Goal: Task Accomplishment & Management: Manage account settings

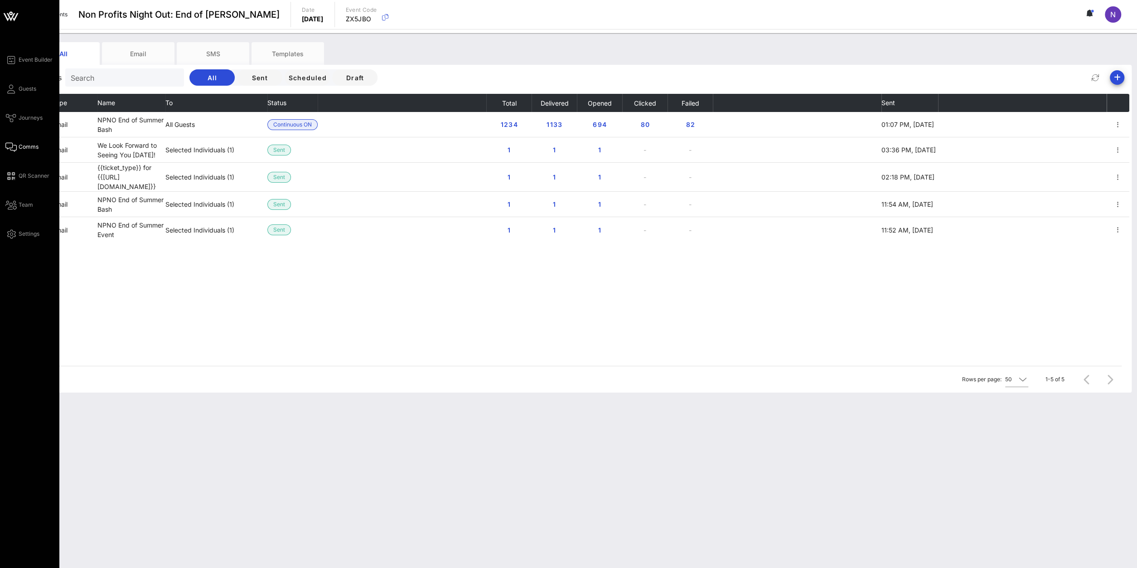
click at [37, 90] on div "Event Builder Guests Journeys Comms QR Scanner Team Settings" at bounding box center [31, 146] width 53 height 185
click at [24, 86] on span "Guests" at bounding box center [28, 89] width 18 height 8
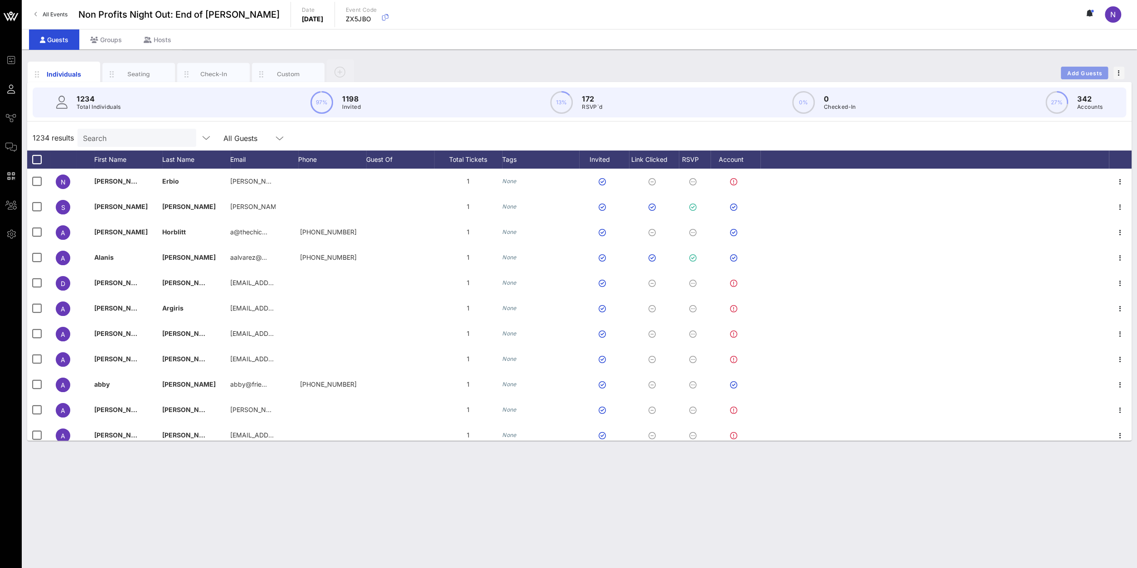
click at [1068, 68] on button "Add Guests" at bounding box center [1083, 73] width 47 height 13
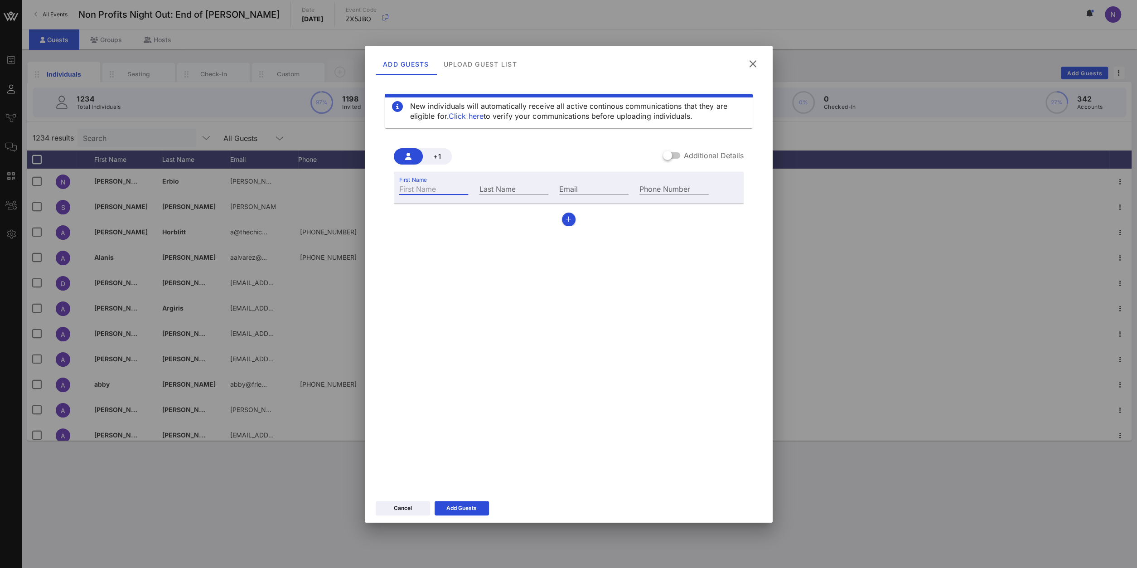
click at [413, 185] on div "First Name" at bounding box center [433, 189] width 69 height 12
type input "[PERSON_NAME]"
type input "G"
type input "Daga"
paste input "[PERSON_NAME][EMAIL_ADDRESS][DOMAIN_NAME]"
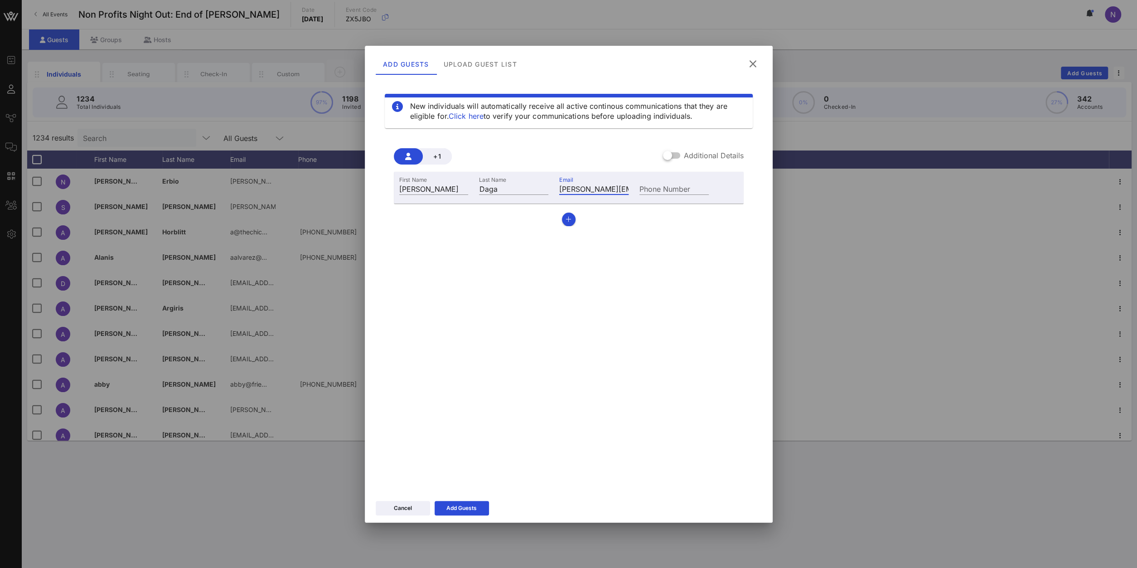
scroll to position [0, 8]
type input "[PERSON_NAME][EMAIL_ADDRESS][DOMAIN_NAME]"
click at [472, 499] on div "Cancel Add Guests" at bounding box center [569, 509] width 408 height 26
click at [465, 510] on div "Add Guests" at bounding box center [461, 507] width 30 height 9
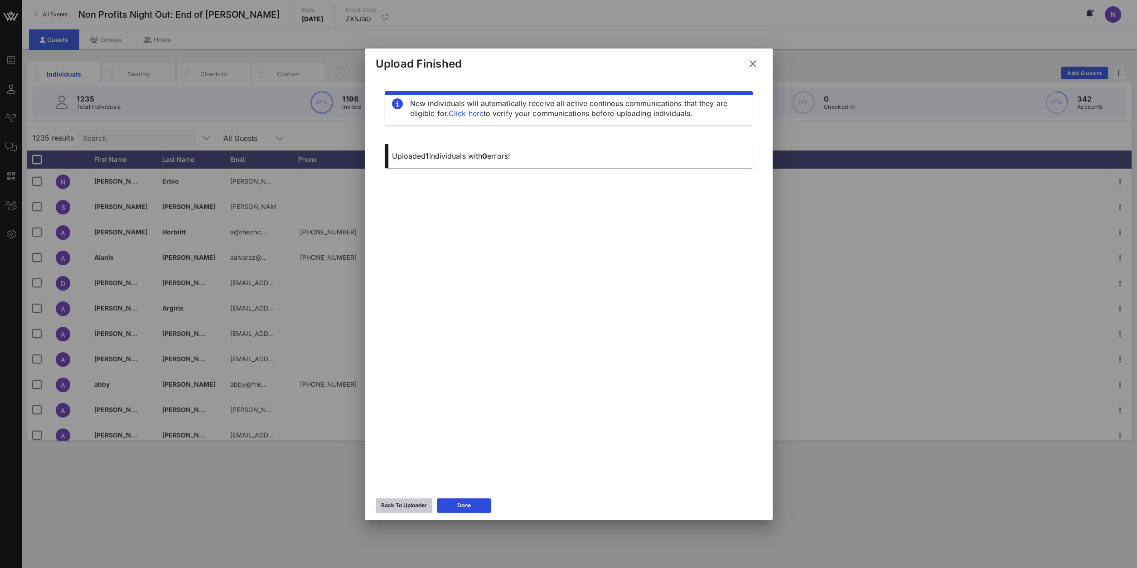
click at [392, 501] on div "Back To Uploader" at bounding box center [404, 505] width 46 height 9
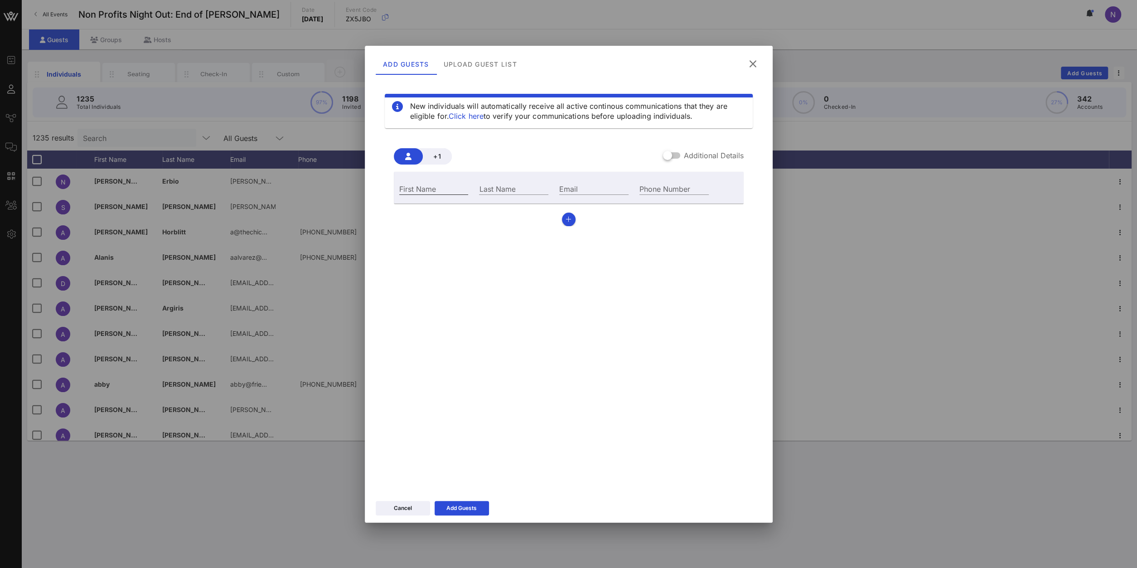
click at [449, 186] on input "First Name" at bounding box center [433, 189] width 69 height 12
type input "Ariana"
type input "C"
paste input "Cipriani"
type input "Cipriani"
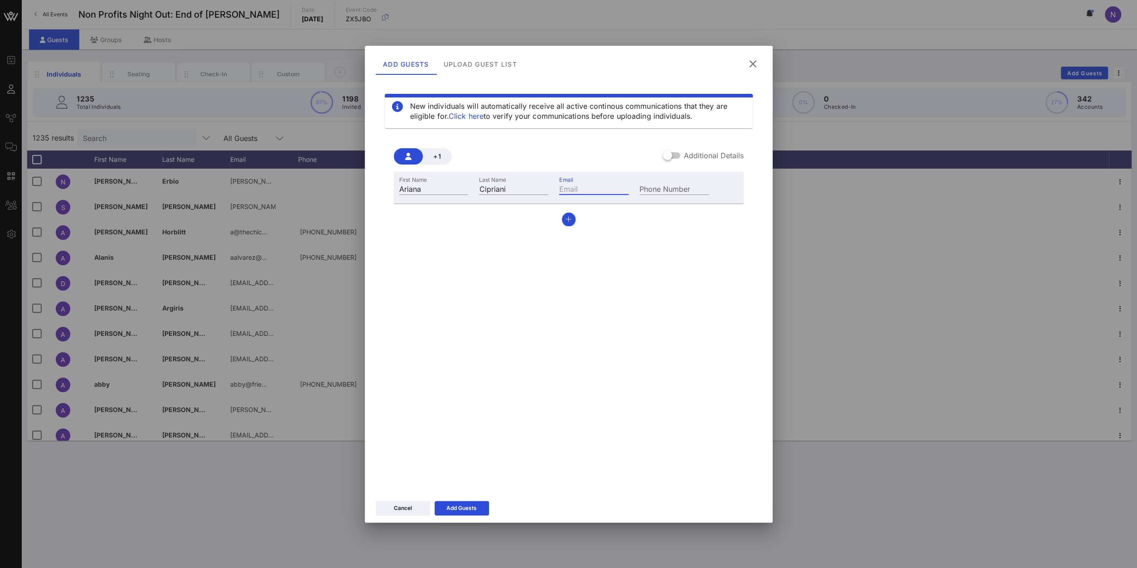
click at [574, 191] on input "Email" at bounding box center [593, 189] width 69 height 12
paste input "[EMAIL_ADDRESS][DOMAIN_NAME]"
type input "[EMAIL_ADDRESS][DOMAIN_NAME]"
click at [454, 511] on div "Add Guests" at bounding box center [461, 507] width 30 height 9
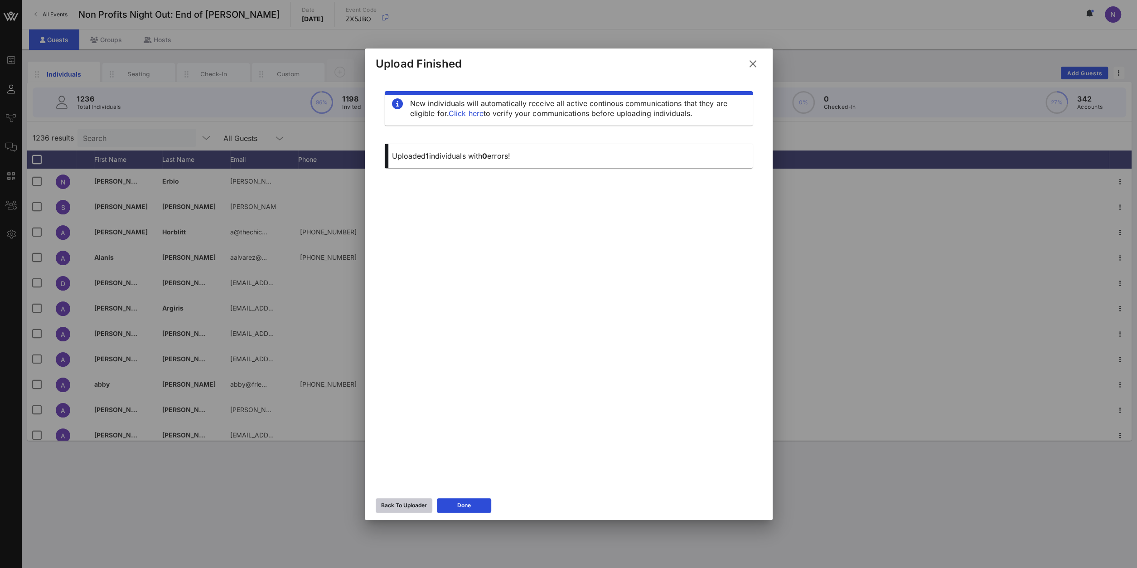
click at [388, 504] on div "Back To Uploader" at bounding box center [404, 505] width 46 height 9
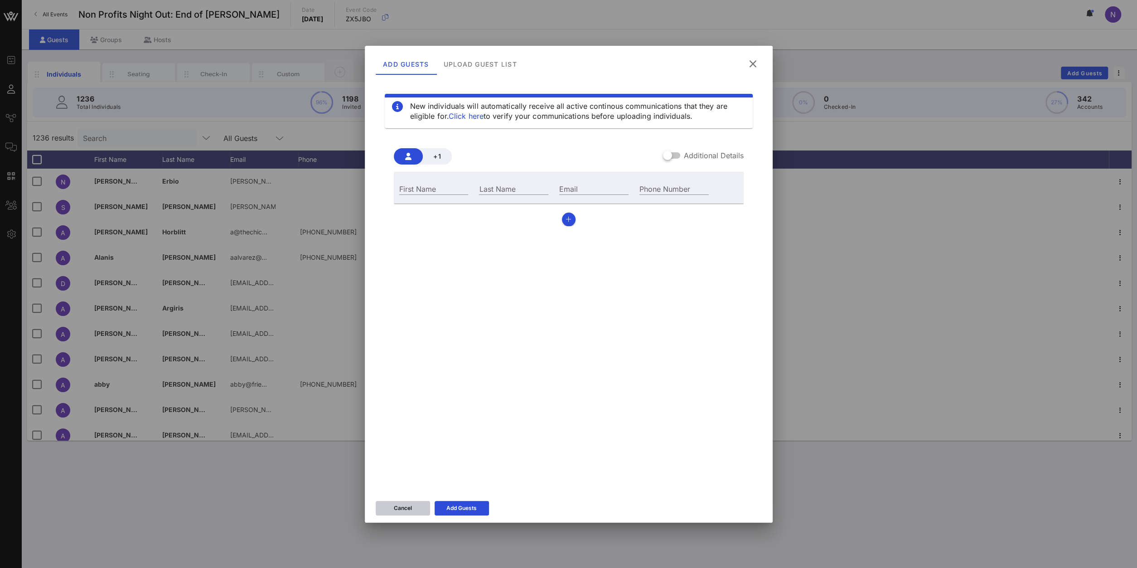
click at [391, 502] on button "Cancel" at bounding box center [403, 508] width 54 height 14
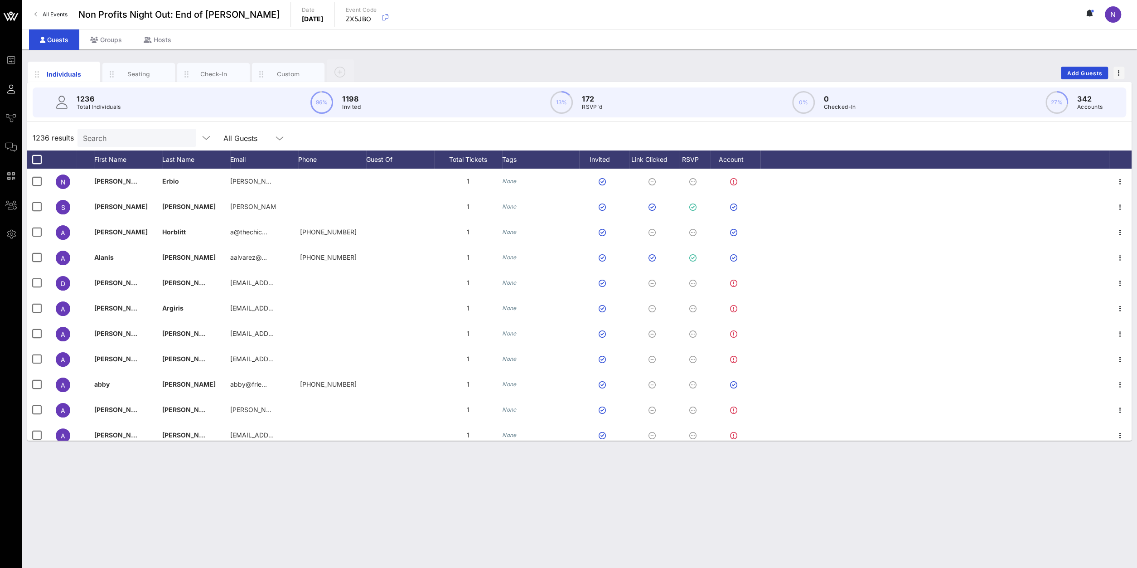
click at [109, 146] on div "Search" at bounding box center [136, 138] width 106 height 18
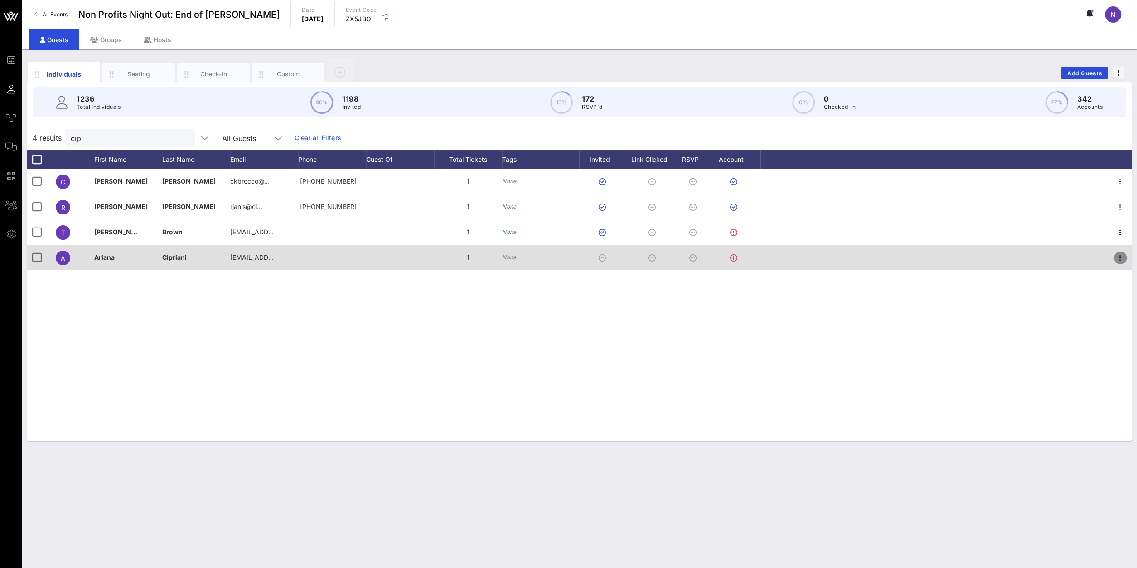
click at [1121, 256] on icon "button" at bounding box center [1119, 257] width 11 height 11
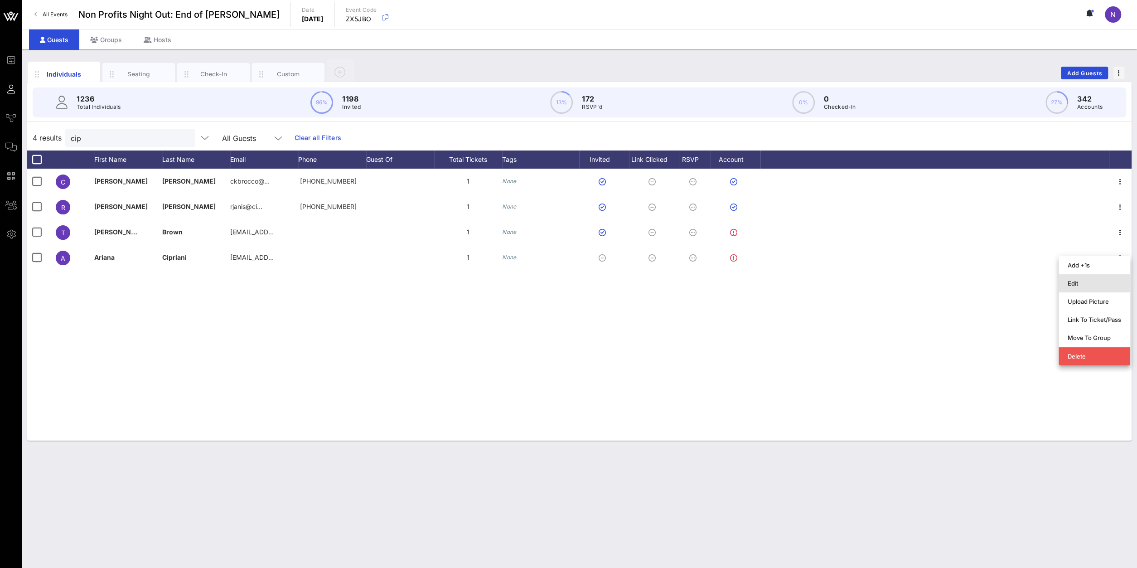
click at [1098, 281] on div "Edit" at bounding box center [1093, 282] width 53 height 7
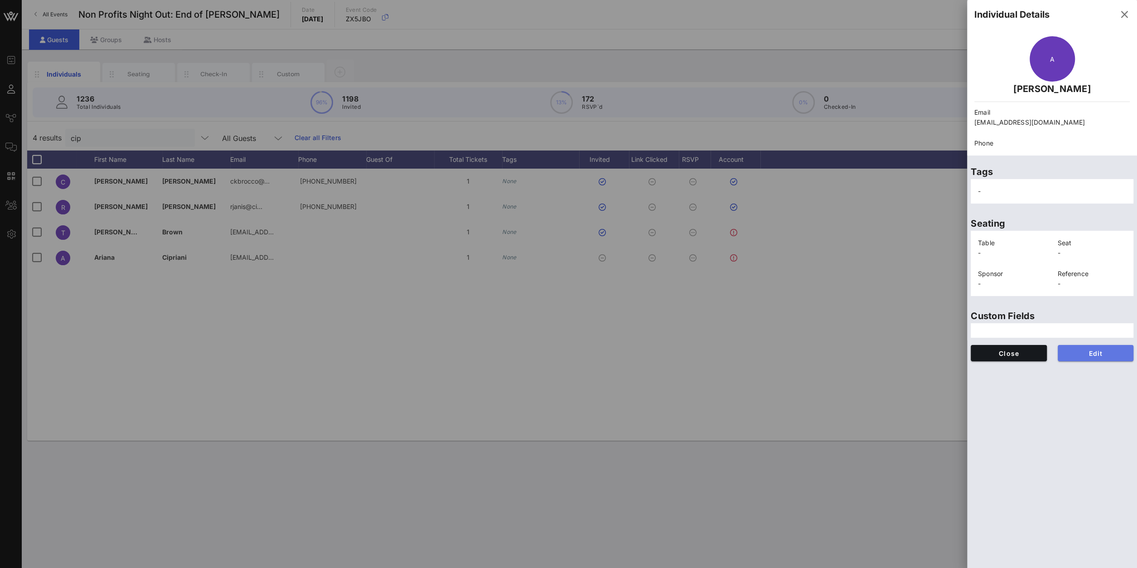
click at [1091, 358] on button "Edit" at bounding box center [1095, 353] width 76 height 16
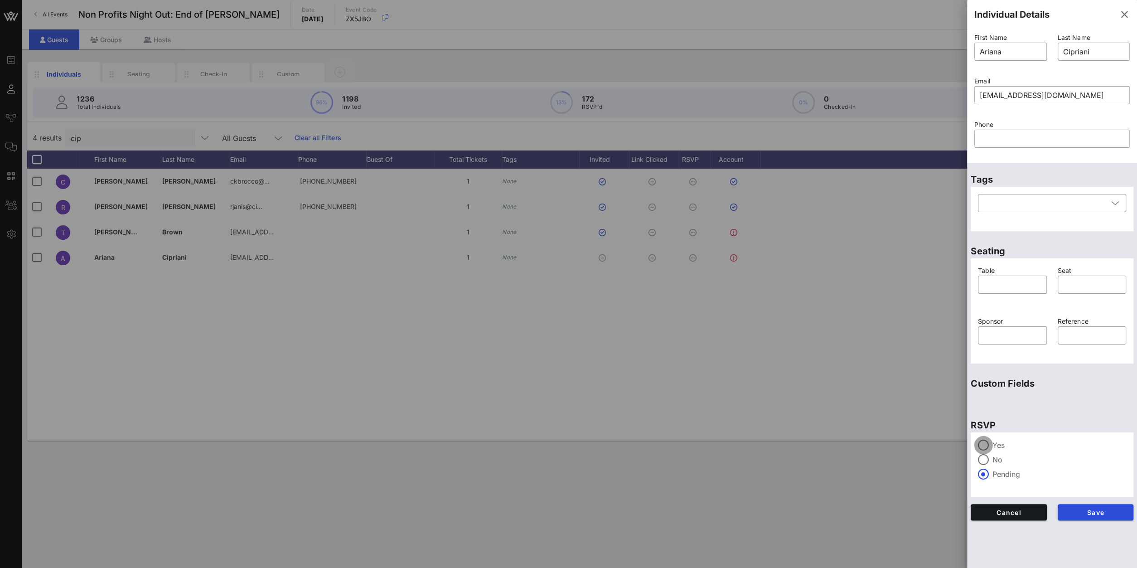
click at [985, 449] on div at bounding box center [982, 444] width 15 height 15
click at [1088, 506] on button "Save" at bounding box center [1095, 512] width 76 height 16
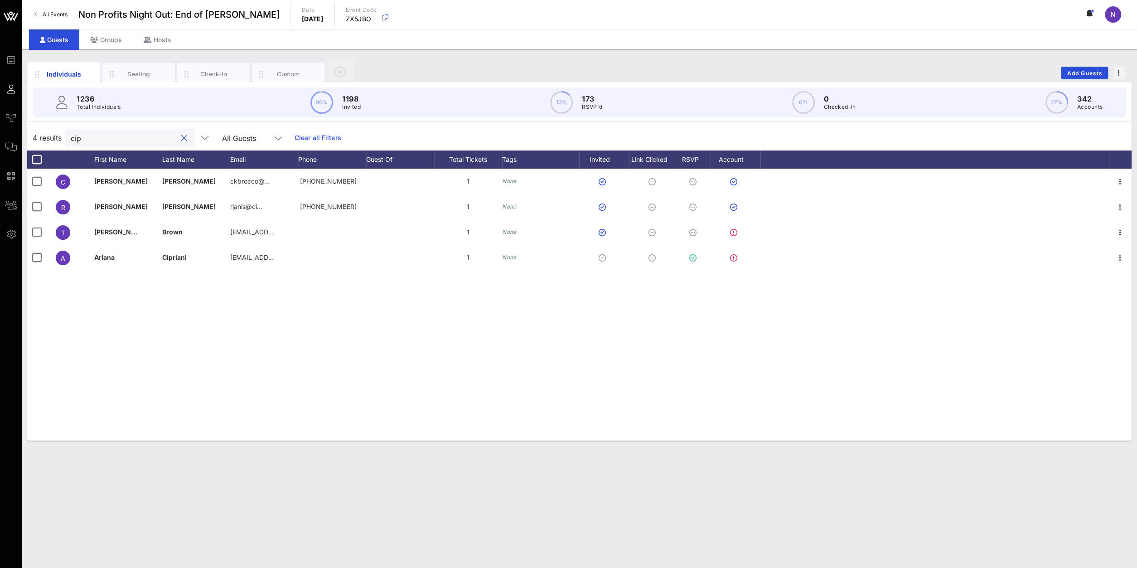
click at [142, 142] on input "cip" at bounding box center [124, 138] width 106 height 12
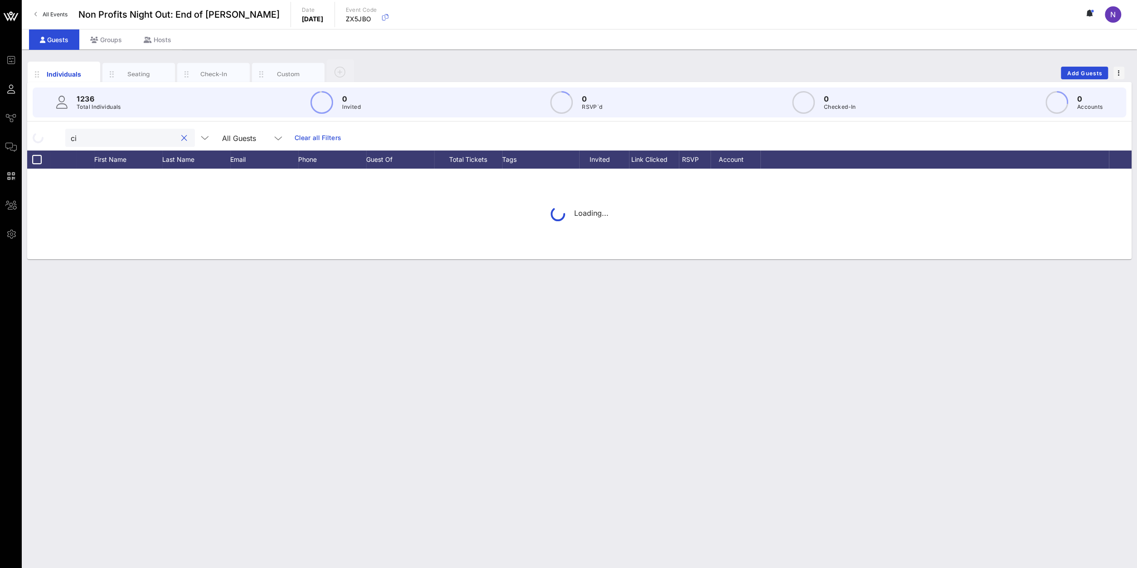
type input "c"
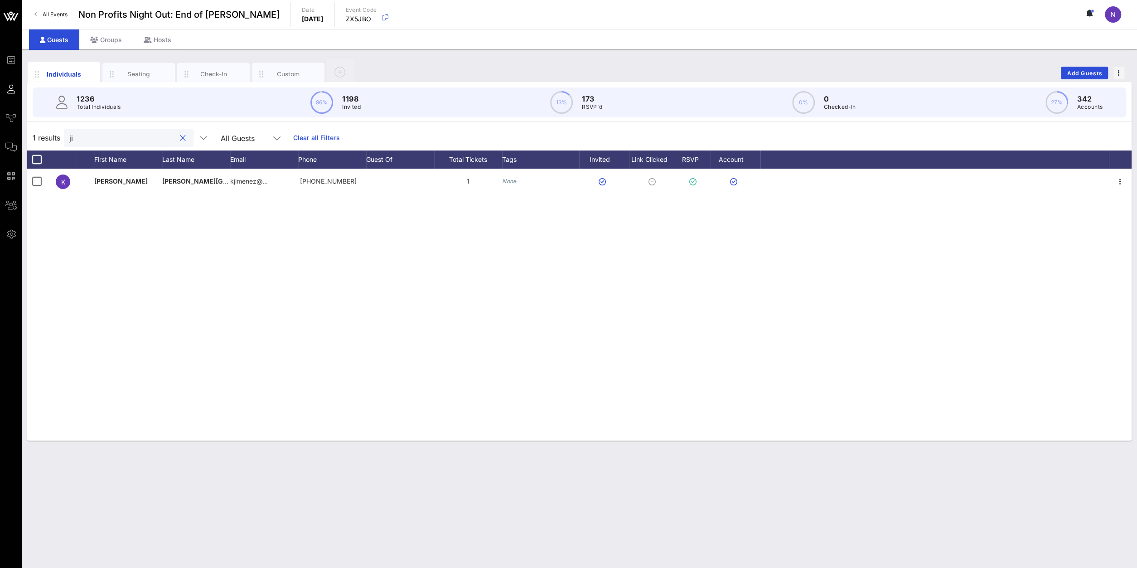
type input "j"
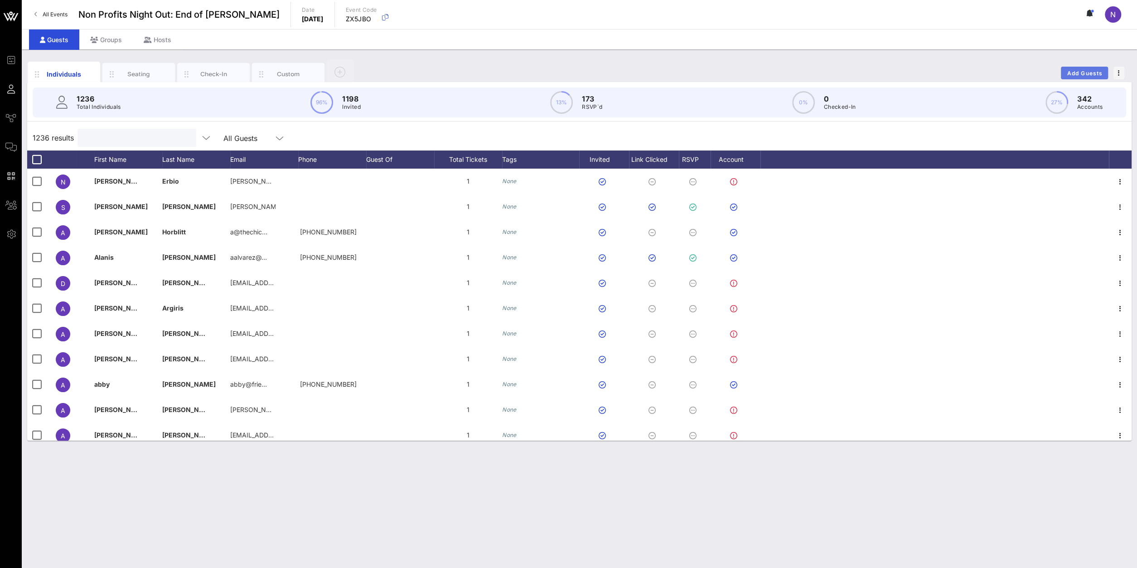
click at [1084, 73] on span "Add Guests" at bounding box center [1084, 73] width 36 height 7
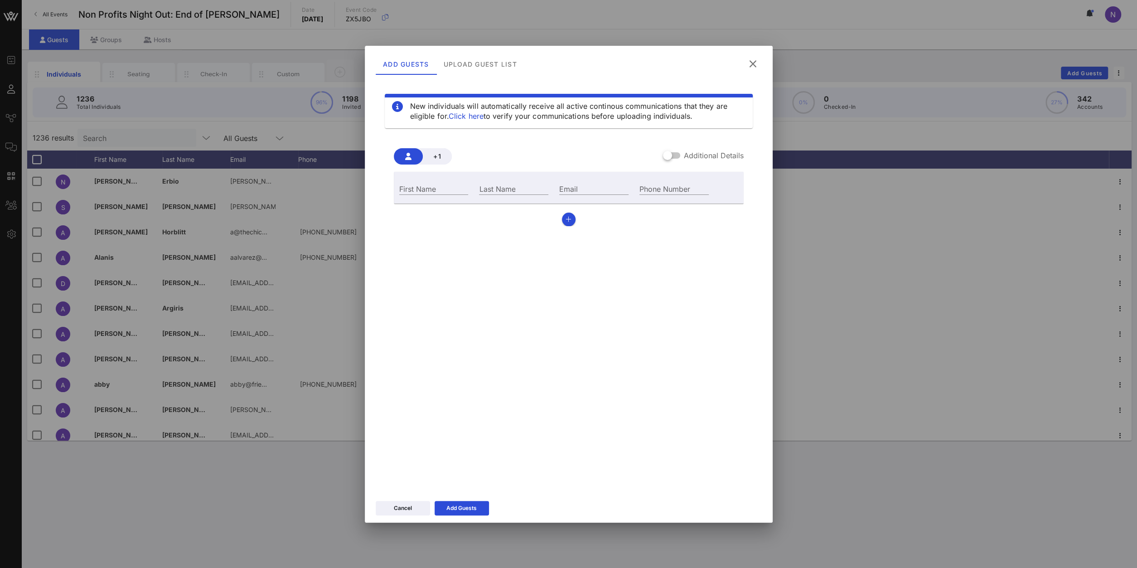
click at [430, 182] on div "First Name" at bounding box center [434, 187] width 80 height 24
click at [428, 187] on input "First Name" at bounding box center [433, 189] width 69 height 12
type input "[PERSON_NAME]"
paste input "[PERSON_NAME][EMAIL_ADDRESS][DOMAIN_NAME]"
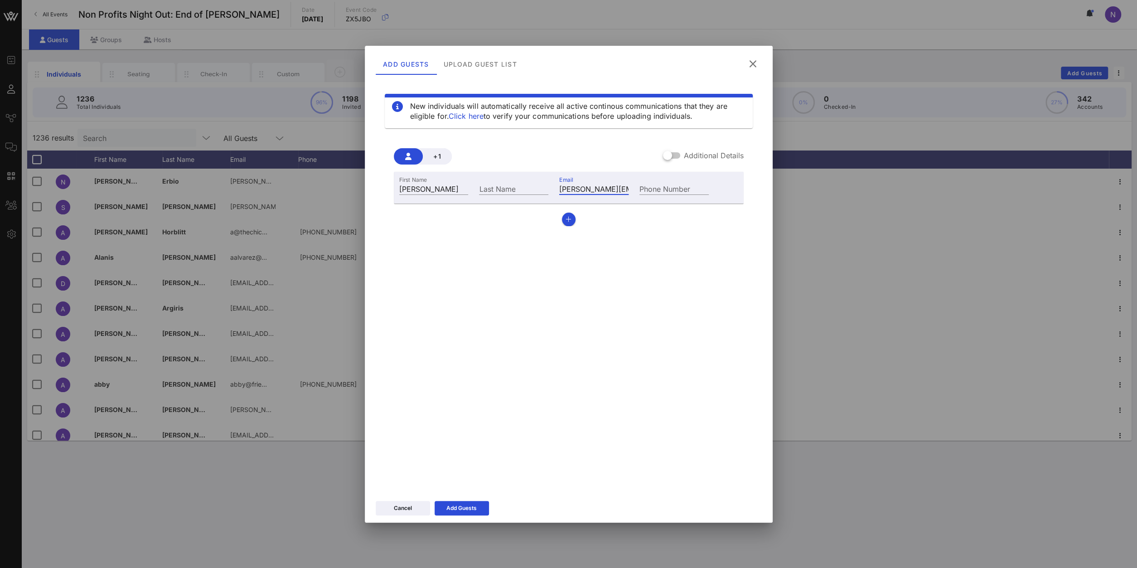
drag, startPoint x: 586, startPoint y: 188, endPoint x: 499, endPoint y: 184, distance: 87.1
click at [559, 184] on input "[PERSON_NAME][EMAIL_ADDRESS][DOMAIN_NAME]" at bounding box center [593, 189] width 69 height 12
type input "[PERSON_NAME][EMAIL_ADDRESS][DOMAIN_NAME]"
click at [492, 193] on input "Last Name" at bounding box center [513, 189] width 69 height 12
type input "[PERSON_NAME]"
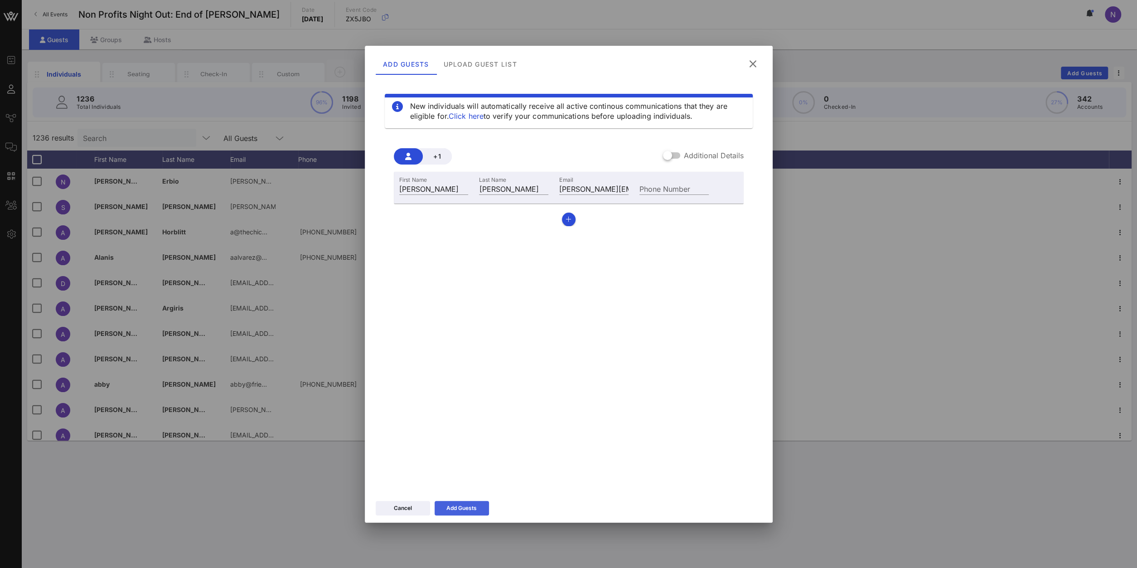
click at [443, 504] on button "Add Guests" at bounding box center [461, 508] width 54 height 14
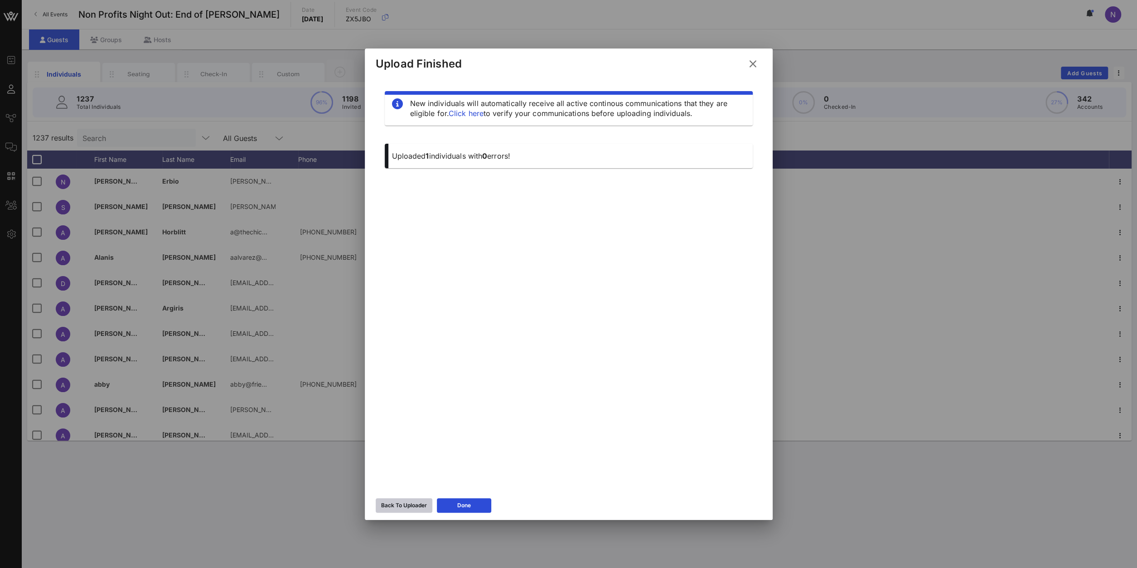
click at [402, 510] on button "Back To Uploader" at bounding box center [404, 505] width 57 height 14
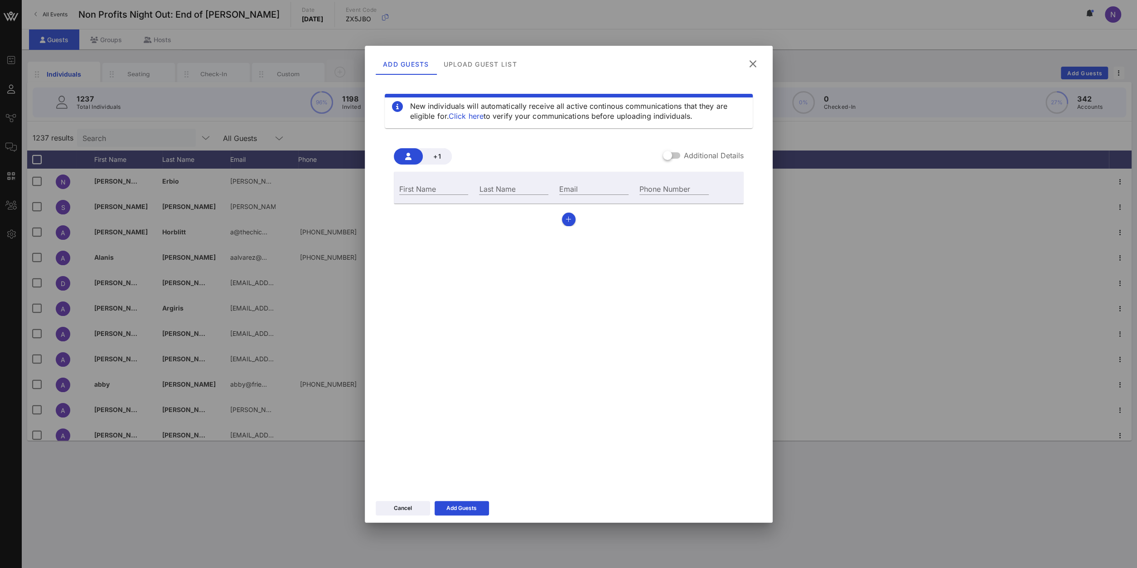
click at [756, 58] on button at bounding box center [753, 64] width 18 height 16
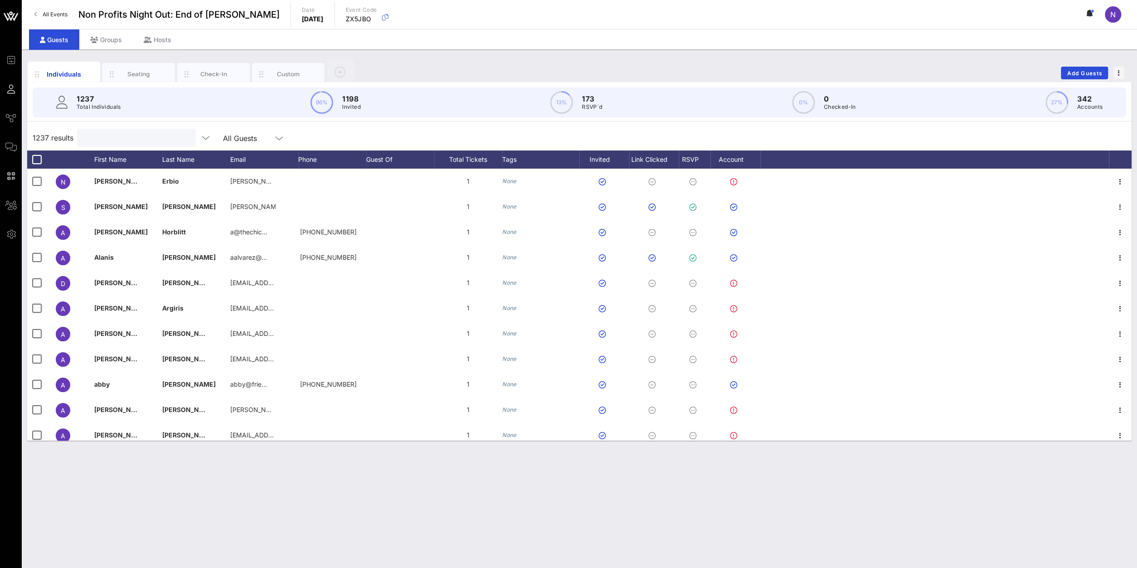
click at [144, 137] on input "text" at bounding box center [135, 138] width 106 height 12
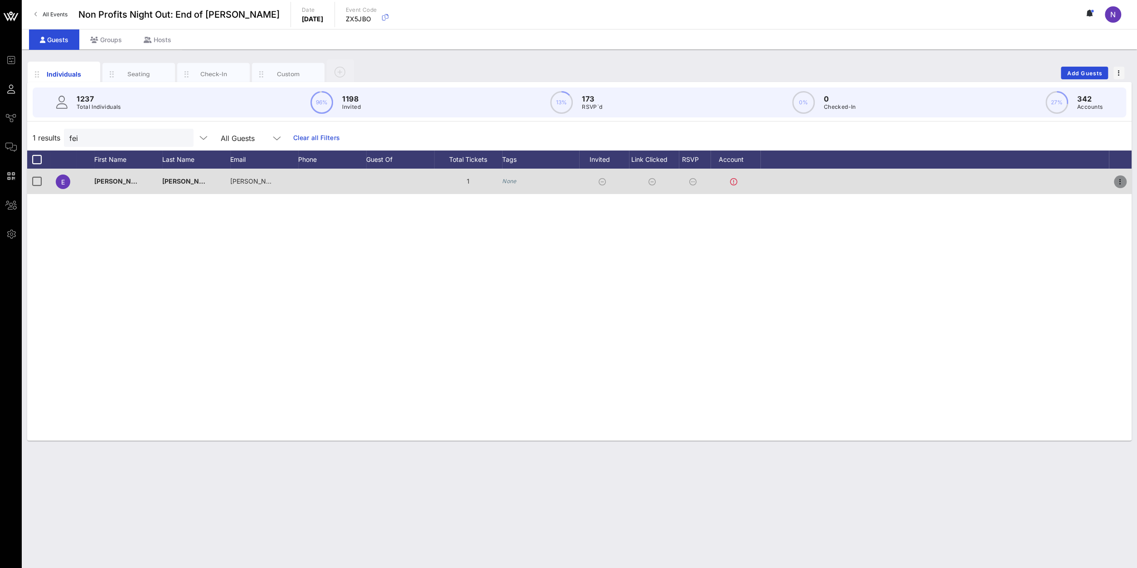
click at [1123, 181] on icon "button" at bounding box center [1119, 181] width 11 height 11
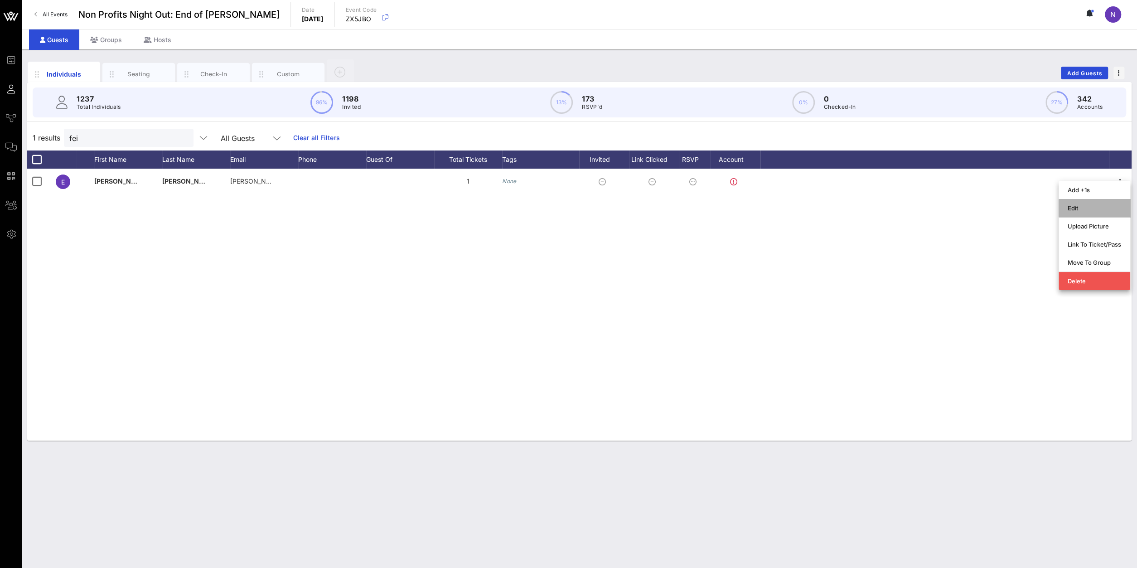
click at [1082, 210] on div "Edit" at bounding box center [1093, 207] width 53 height 7
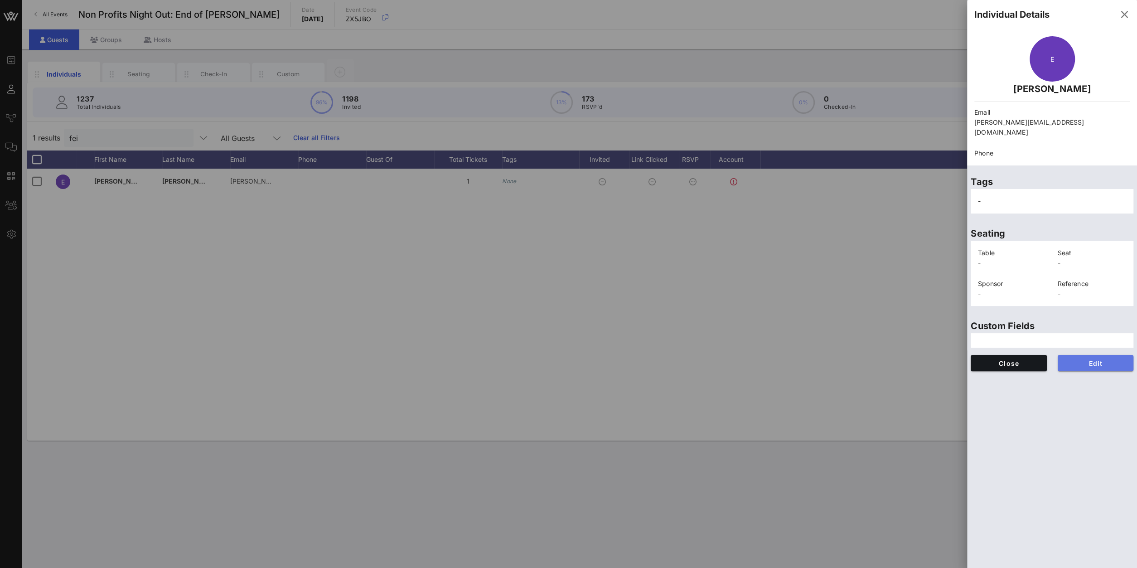
click at [1089, 359] on span "Edit" at bounding box center [1095, 363] width 62 height 8
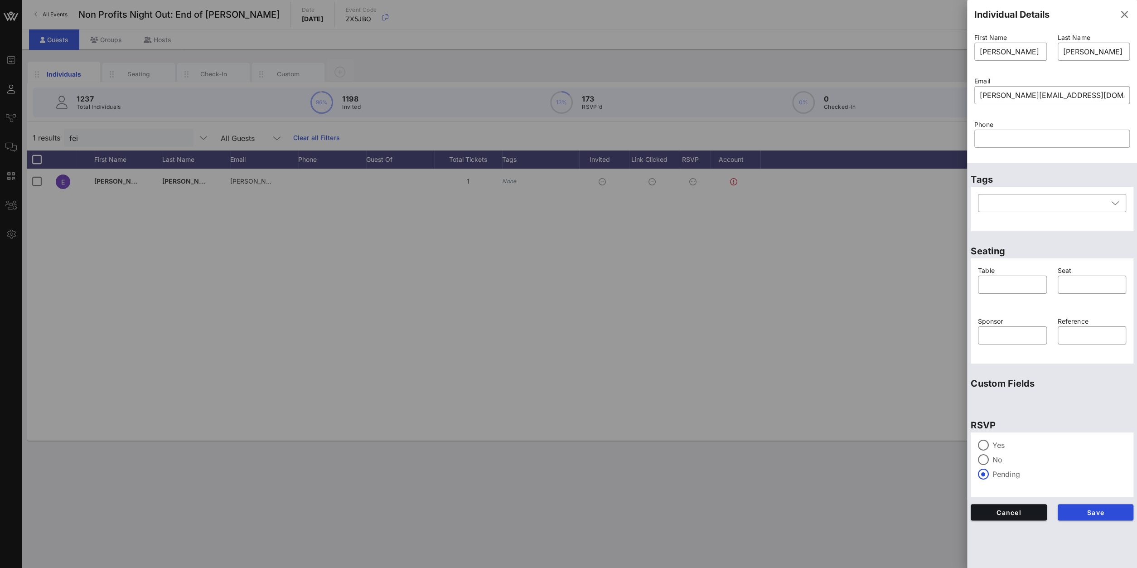
click at [994, 440] on div "Yes" at bounding box center [1052, 444] width 148 height 11
click at [1081, 511] on span "Save" at bounding box center [1095, 512] width 62 height 8
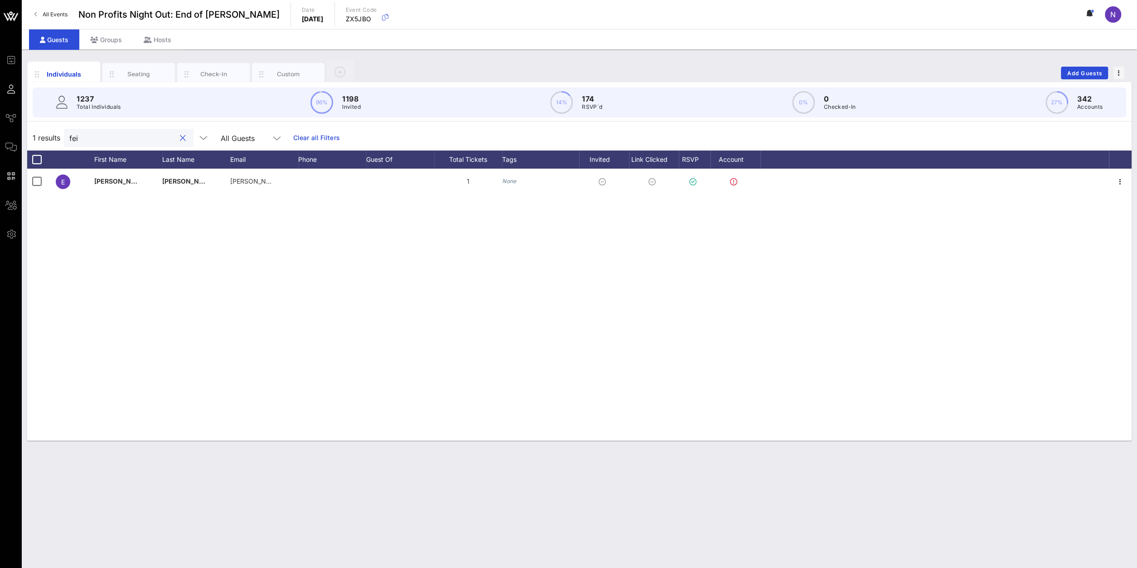
drag, startPoint x: 112, startPoint y: 135, endPoint x: -130, endPoint y: 104, distance: 243.9
click at [69, 132] on input "fei" at bounding box center [122, 138] width 106 height 12
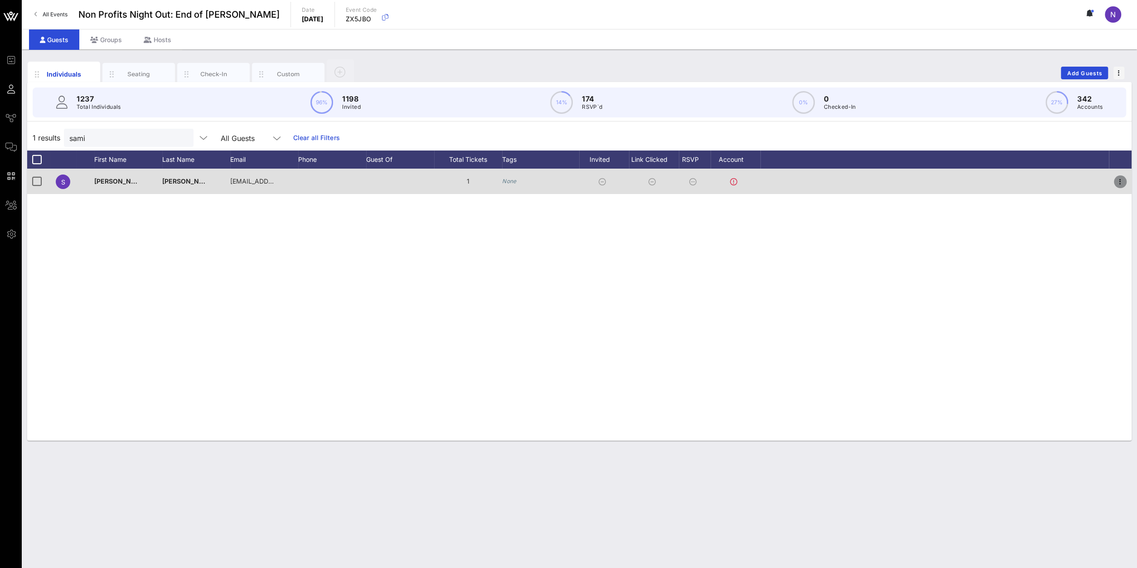
click at [1123, 182] on icon "button" at bounding box center [1119, 181] width 11 height 11
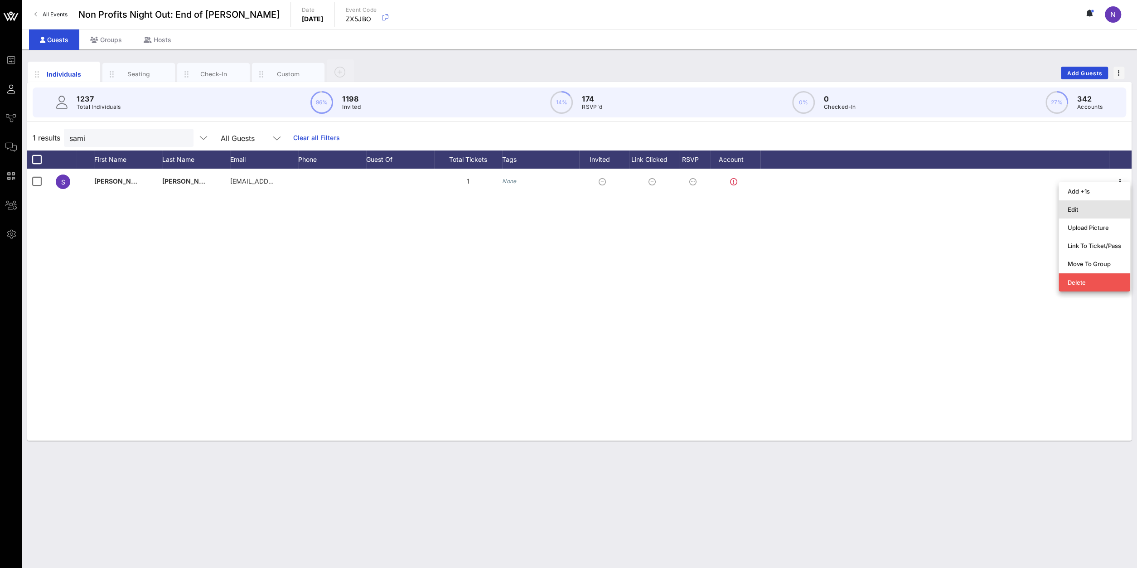
click at [1068, 205] on div "Edit" at bounding box center [1093, 209] width 53 height 14
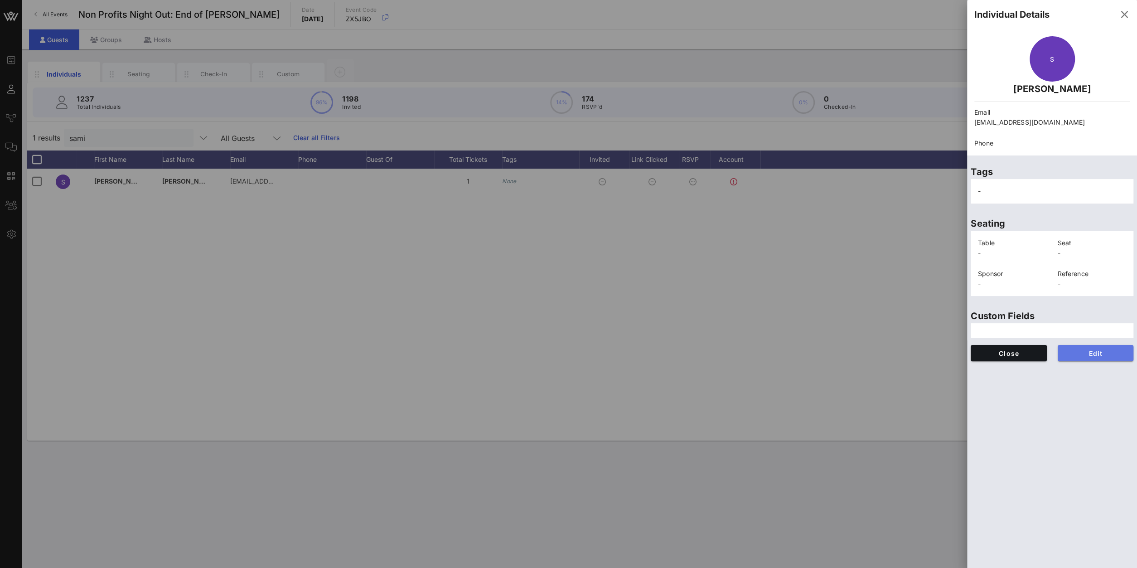
click at [1085, 353] on span "Edit" at bounding box center [1095, 353] width 62 height 8
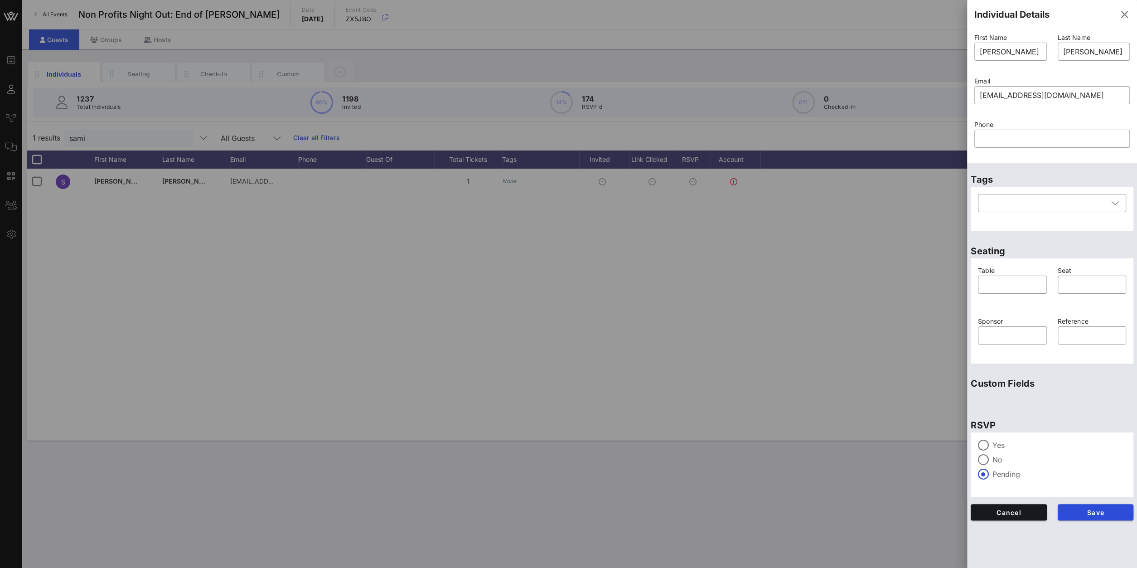
click at [990, 453] on div "Yes No Pending" at bounding box center [1052, 459] width 148 height 40
click at [987, 448] on div at bounding box center [982, 444] width 15 height 15
click at [1099, 517] on button "Save" at bounding box center [1095, 512] width 76 height 16
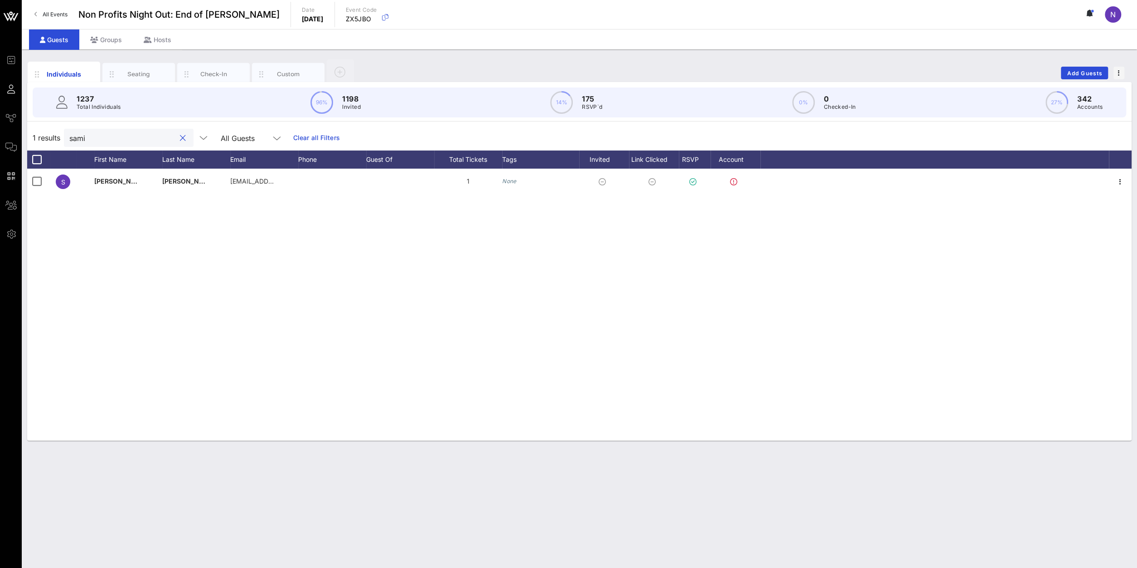
click at [139, 132] on input "sami" at bounding box center [122, 138] width 106 height 12
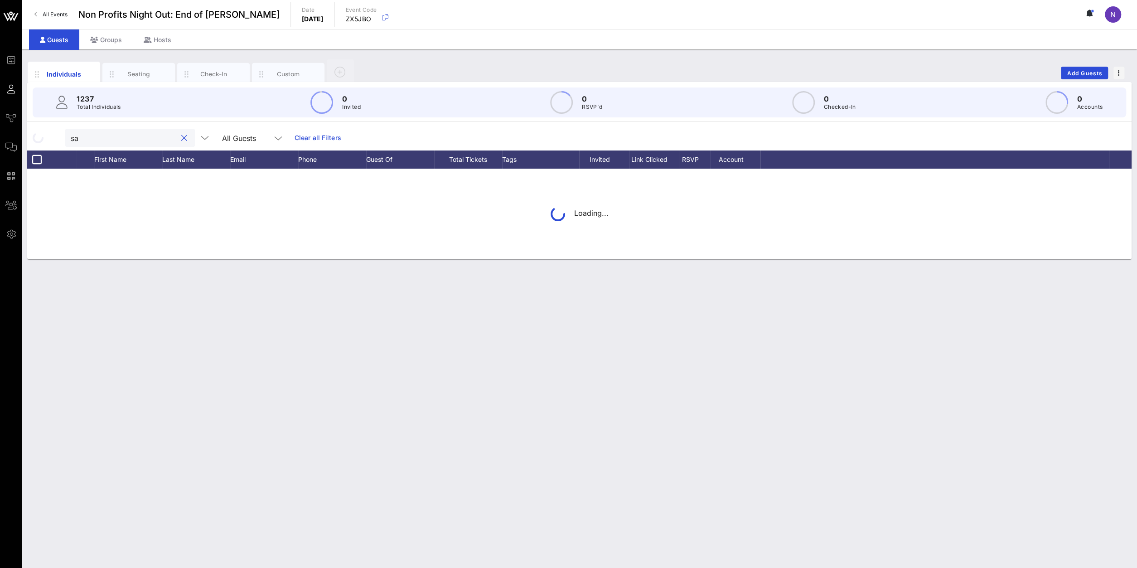
type input "s"
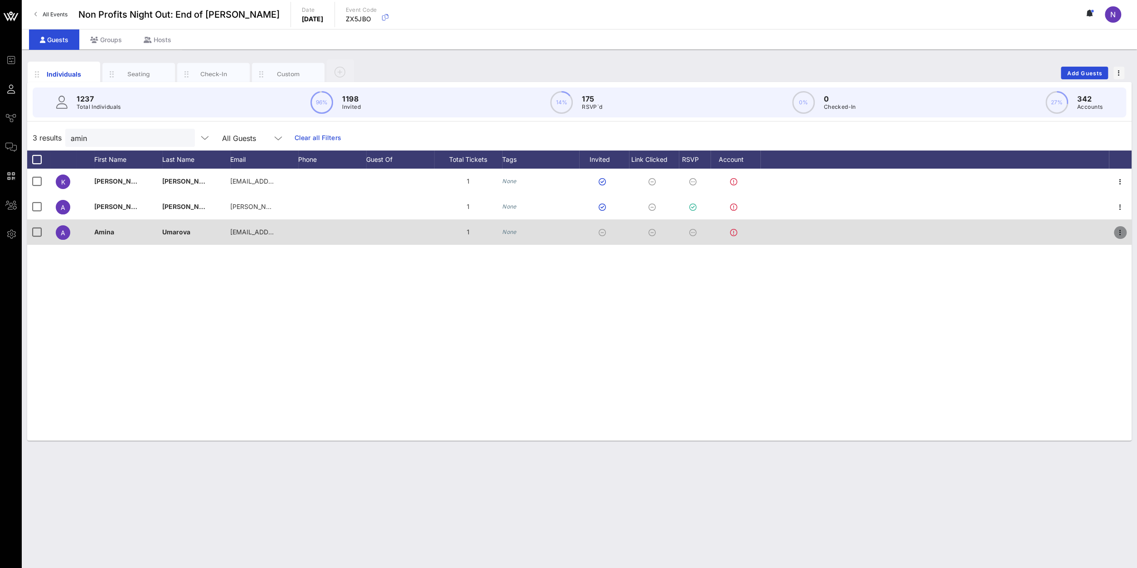
click at [1123, 236] on icon "button" at bounding box center [1119, 232] width 11 height 11
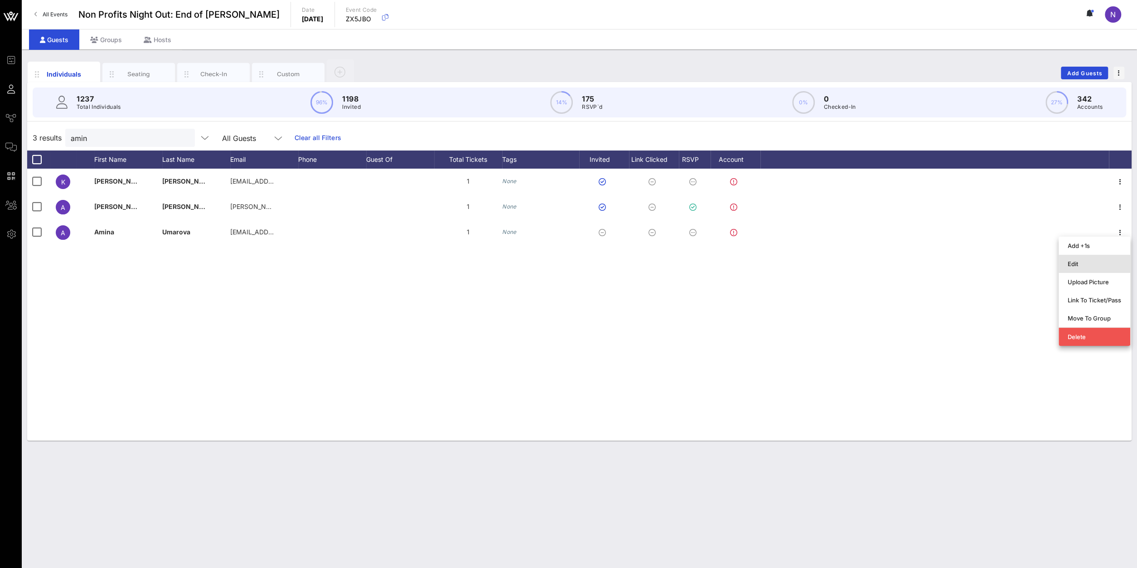
click at [1068, 270] on div "Edit" at bounding box center [1093, 263] width 53 height 14
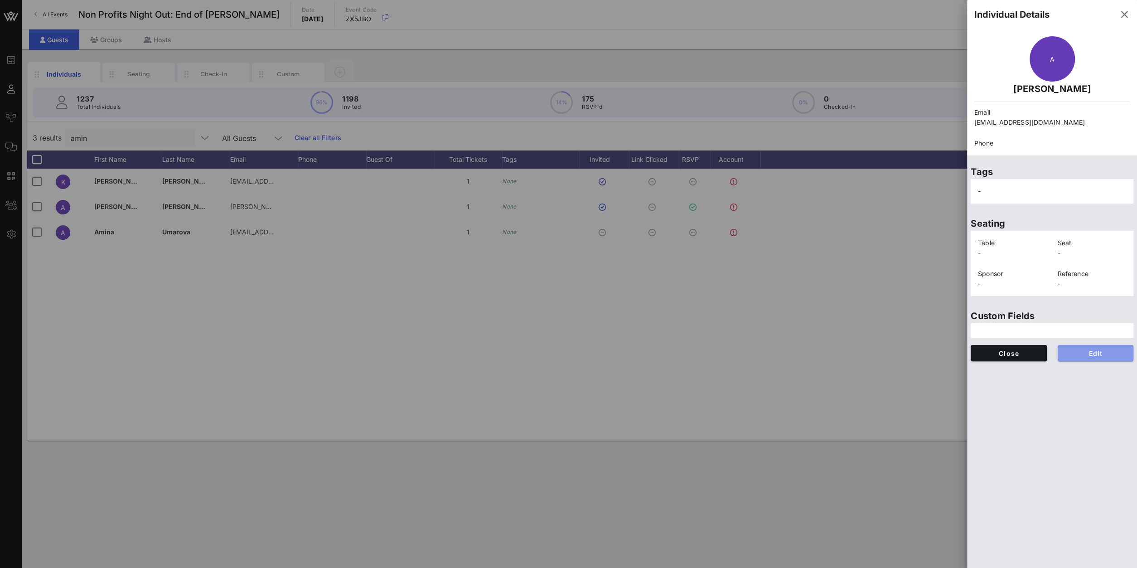
click at [1100, 353] on span "Edit" at bounding box center [1095, 353] width 62 height 8
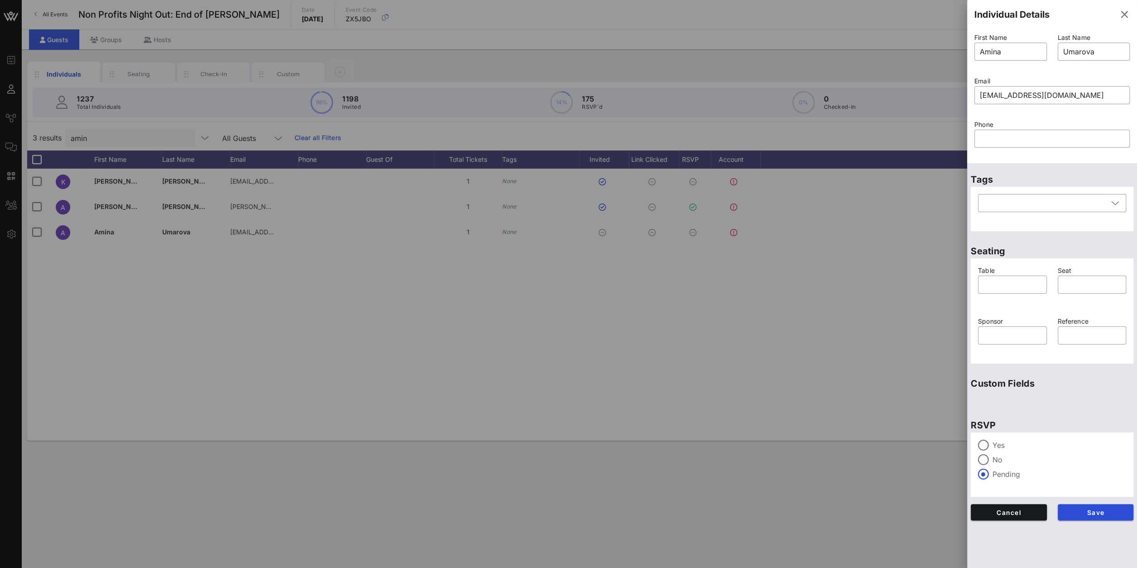
click at [995, 444] on label "Yes" at bounding box center [1059, 444] width 134 height 9
click at [1075, 513] on span "Save" at bounding box center [1095, 512] width 62 height 8
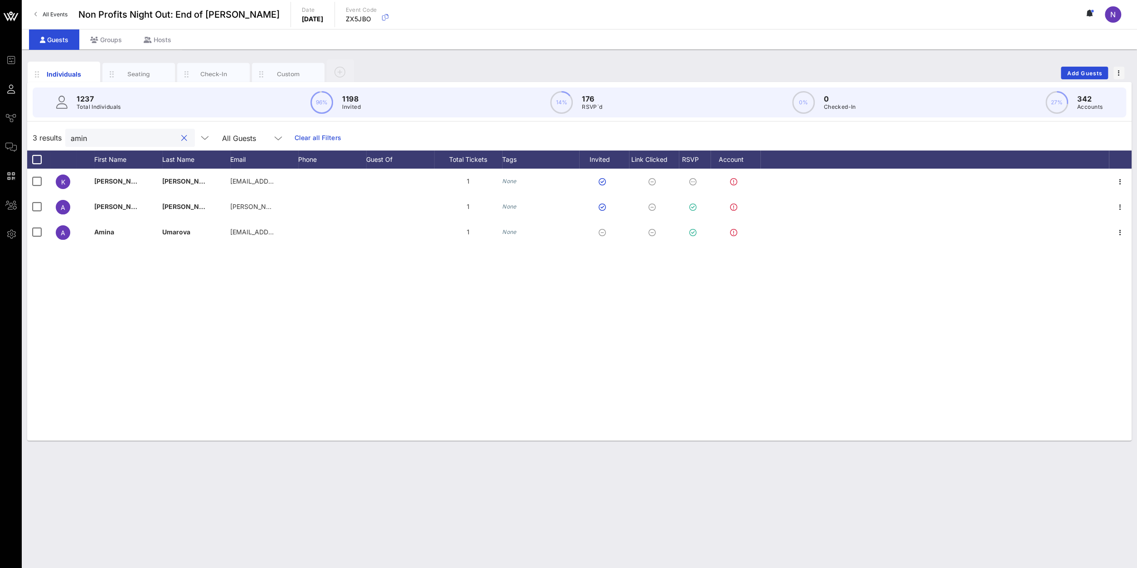
drag, startPoint x: 124, startPoint y: 134, endPoint x: -70, endPoint y: 107, distance: 195.8
click at [71, 132] on input "amin" at bounding box center [124, 138] width 106 height 12
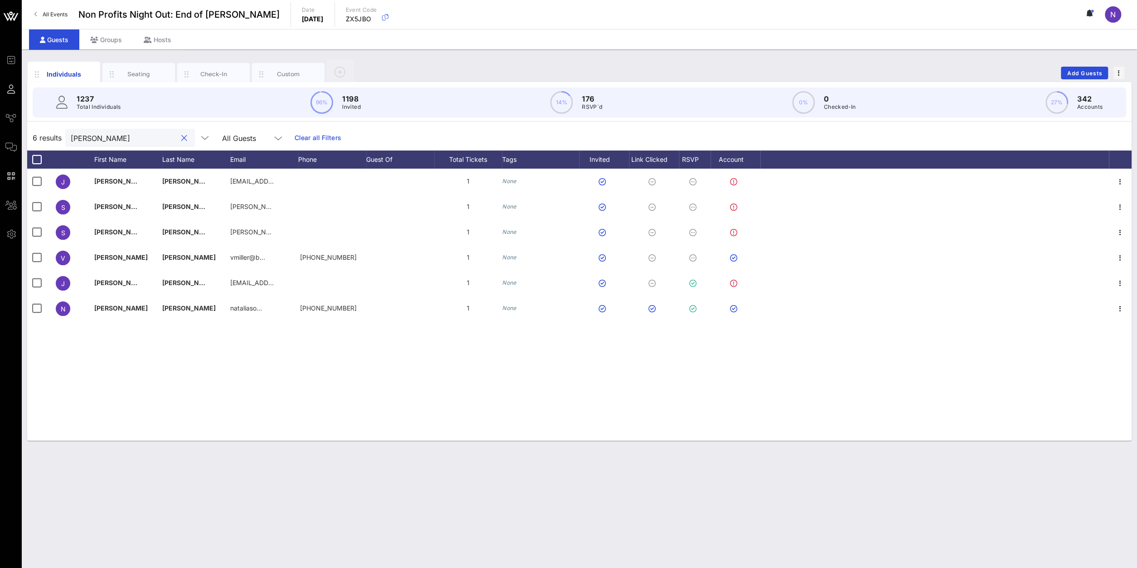
drag, startPoint x: 135, startPoint y: 136, endPoint x: -40, endPoint y: 125, distance: 175.6
click at [71, 132] on input "[PERSON_NAME]" at bounding box center [124, 138] width 106 height 12
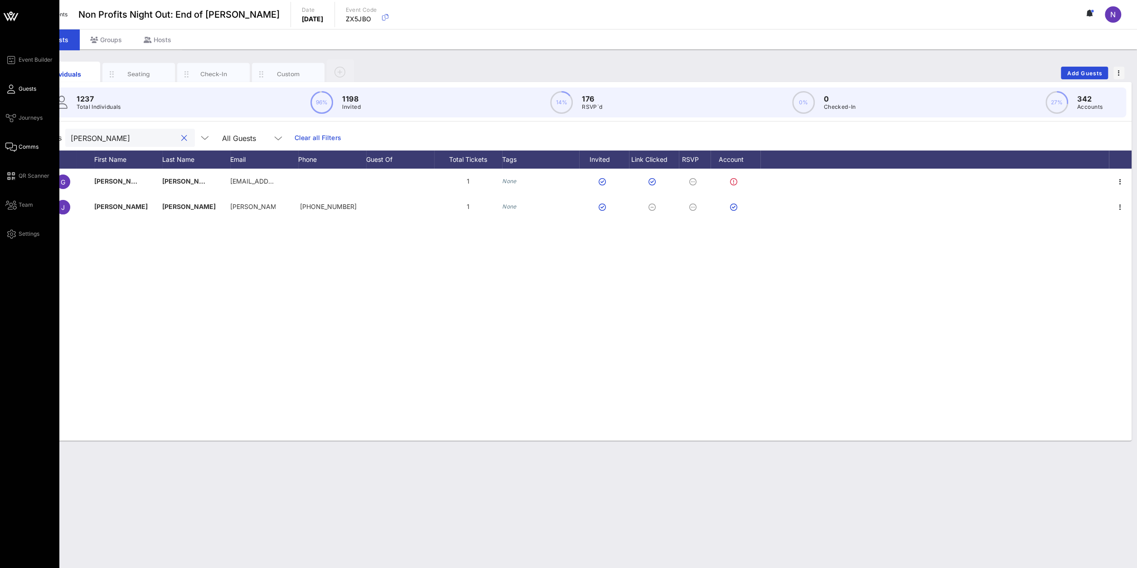
type input "[PERSON_NAME]"
click at [25, 146] on span "Comms" at bounding box center [29, 147] width 20 height 8
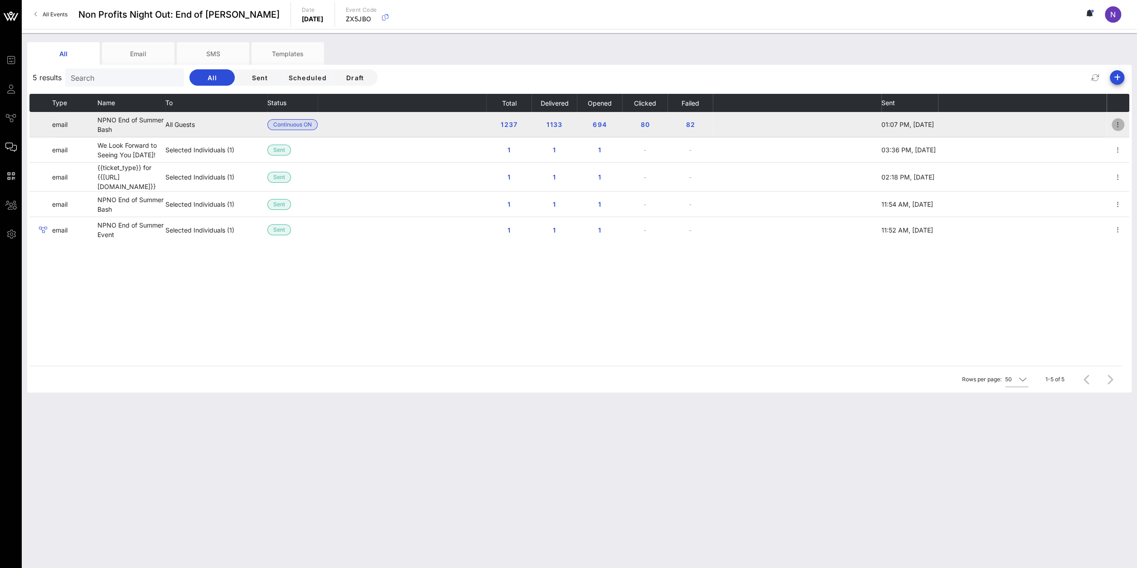
click at [1116, 124] on icon "button" at bounding box center [1117, 124] width 11 height 11
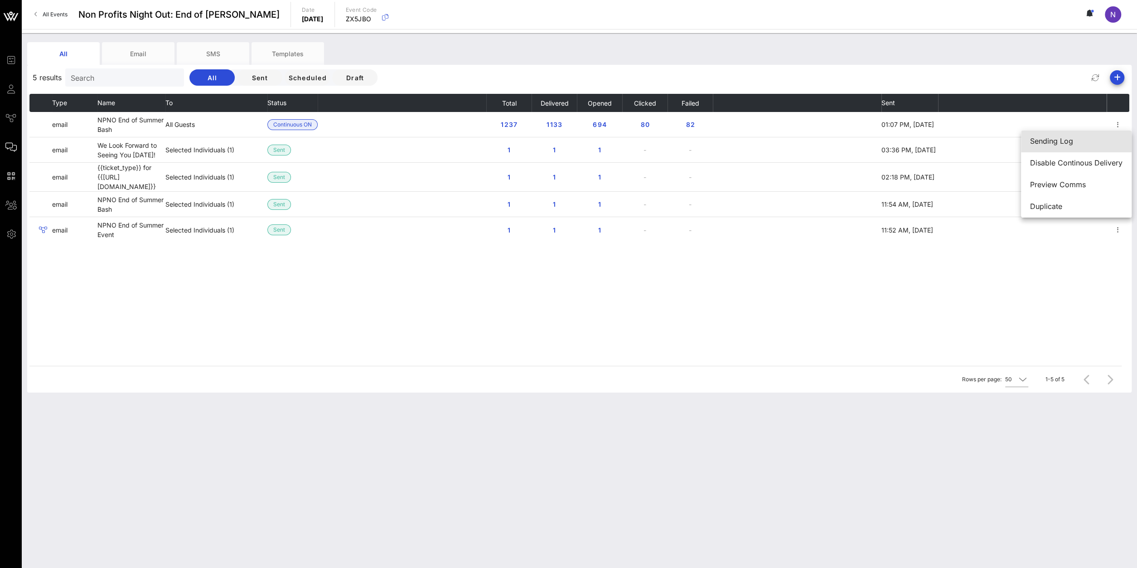
click at [1088, 146] on div "Sending Log" at bounding box center [1076, 140] width 92 height 19
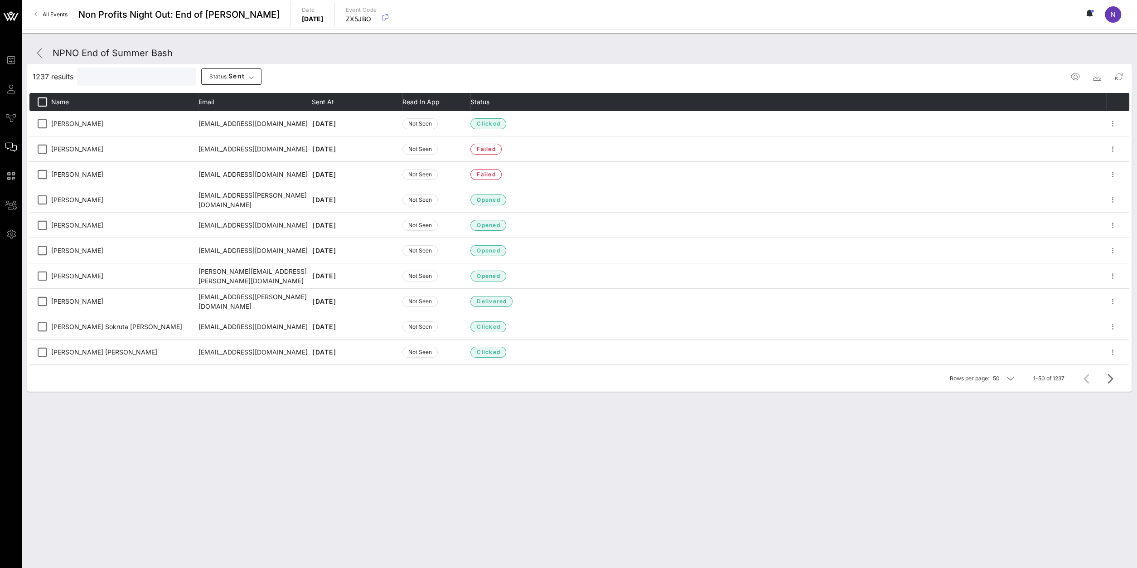
click at [101, 71] on input "text" at bounding box center [135, 77] width 106 height 12
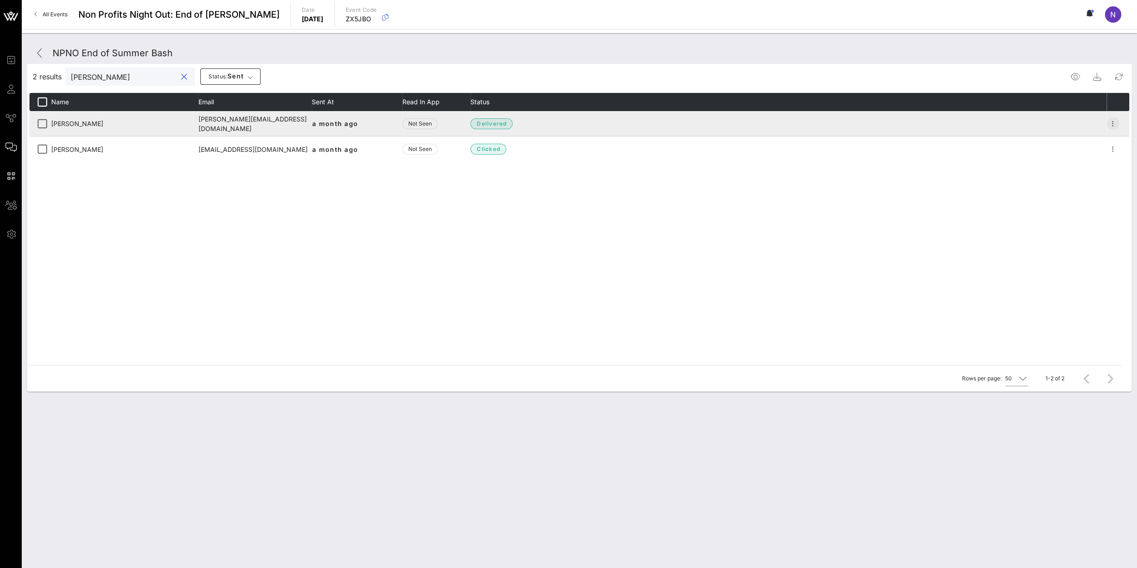
type input "[PERSON_NAME]"
click at [1111, 125] on icon "button" at bounding box center [1112, 123] width 11 height 11
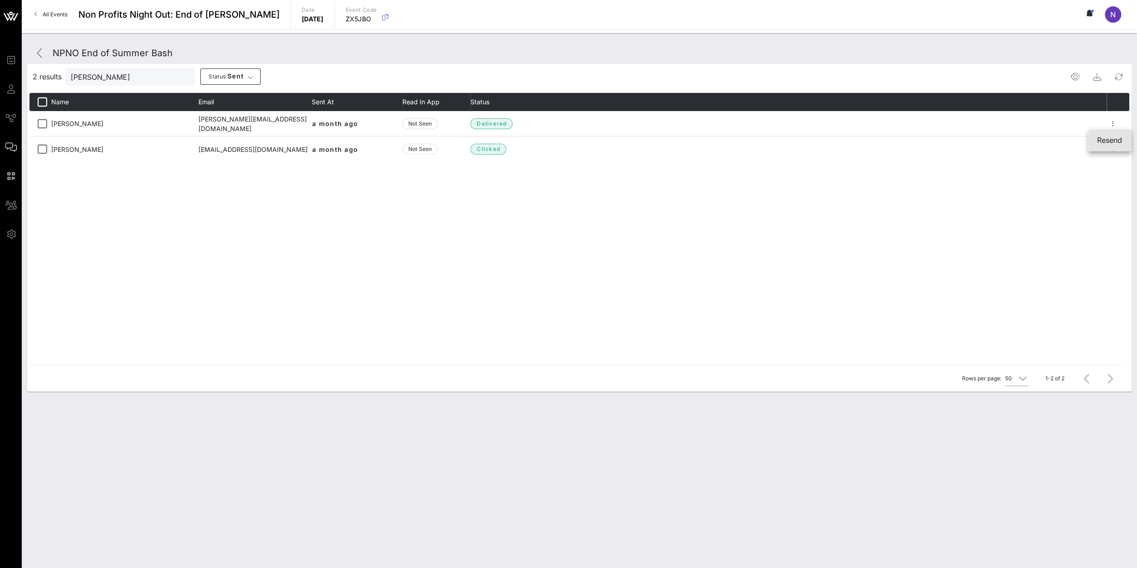
click at [1108, 144] on div "Resend" at bounding box center [1109, 140] width 25 height 9
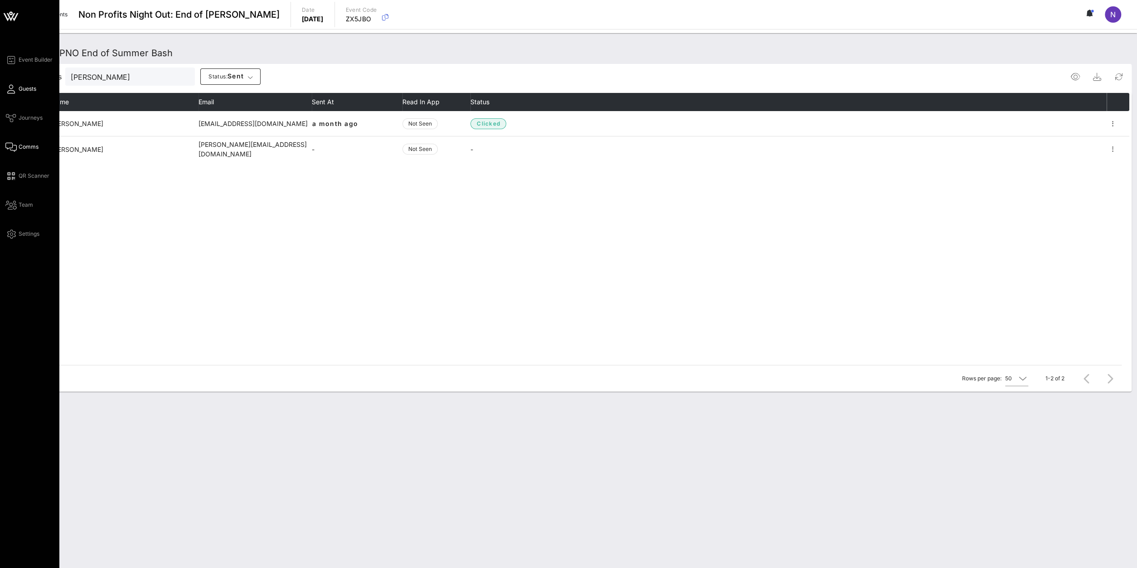
click at [23, 87] on span "Guests" at bounding box center [28, 89] width 18 height 8
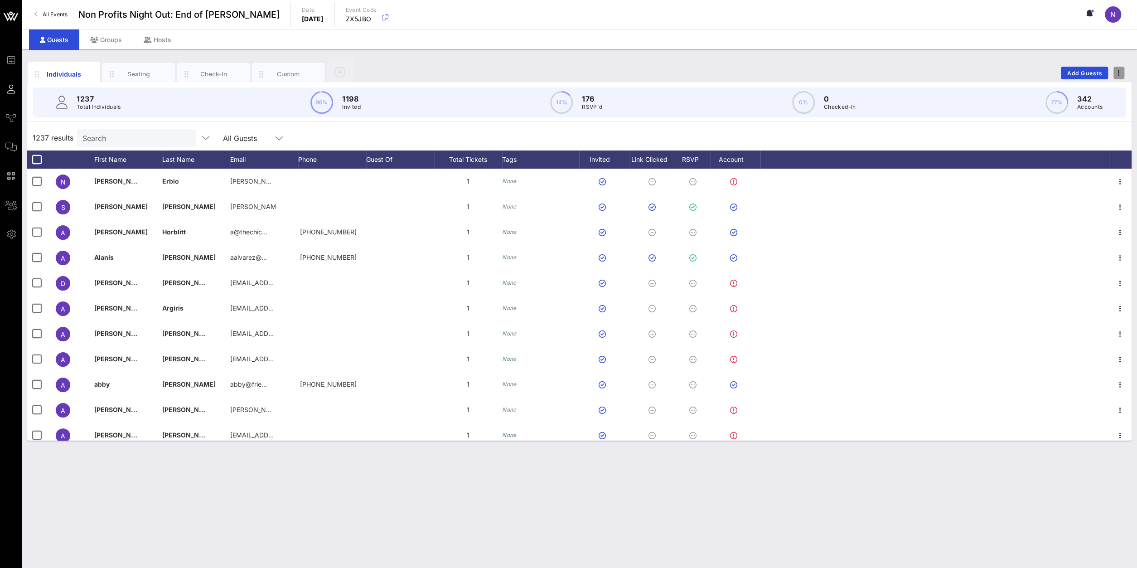
click at [1117, 72] on span "button" at bounding box center [1118, 73] width 11 height 6
click at [1109, 84] on div "Export To CSV" at bounding box center [1101, 88] width 43 height 14
